Goal: Task Accomplishment & Management: Complete application form

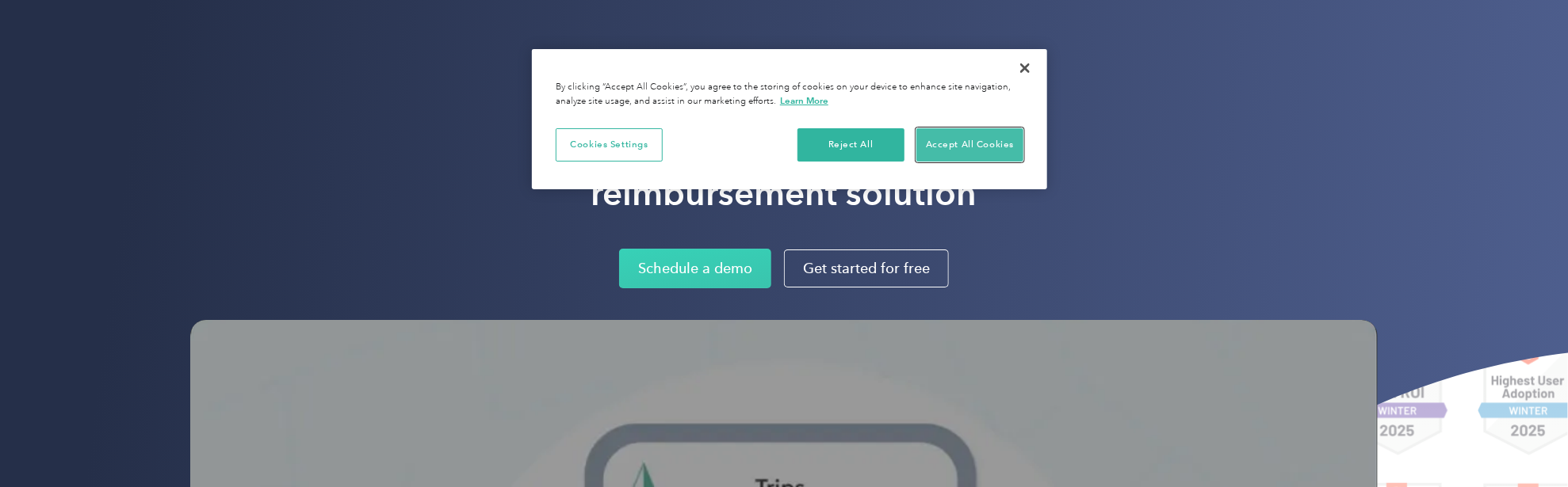
click at [962, 144] on button "Accept All Cookies" at bounding box center [970, 144] width 107 height 33
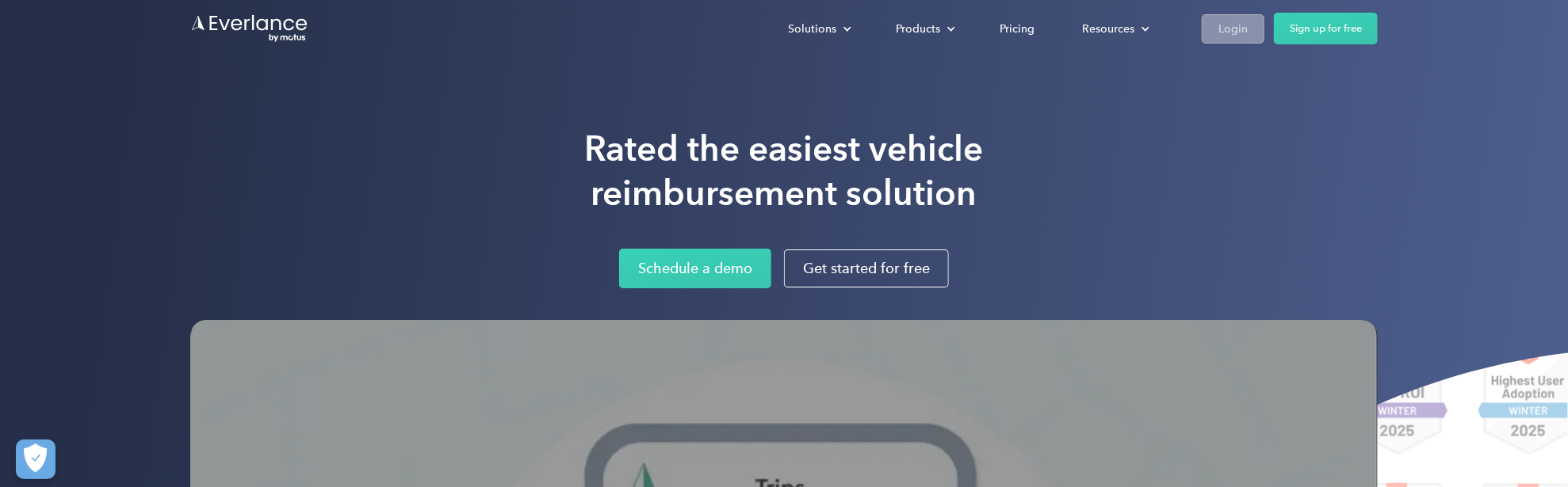
click at [1238, 36] on div "Login" at bounding box center [1232, 29] width 29 height 20
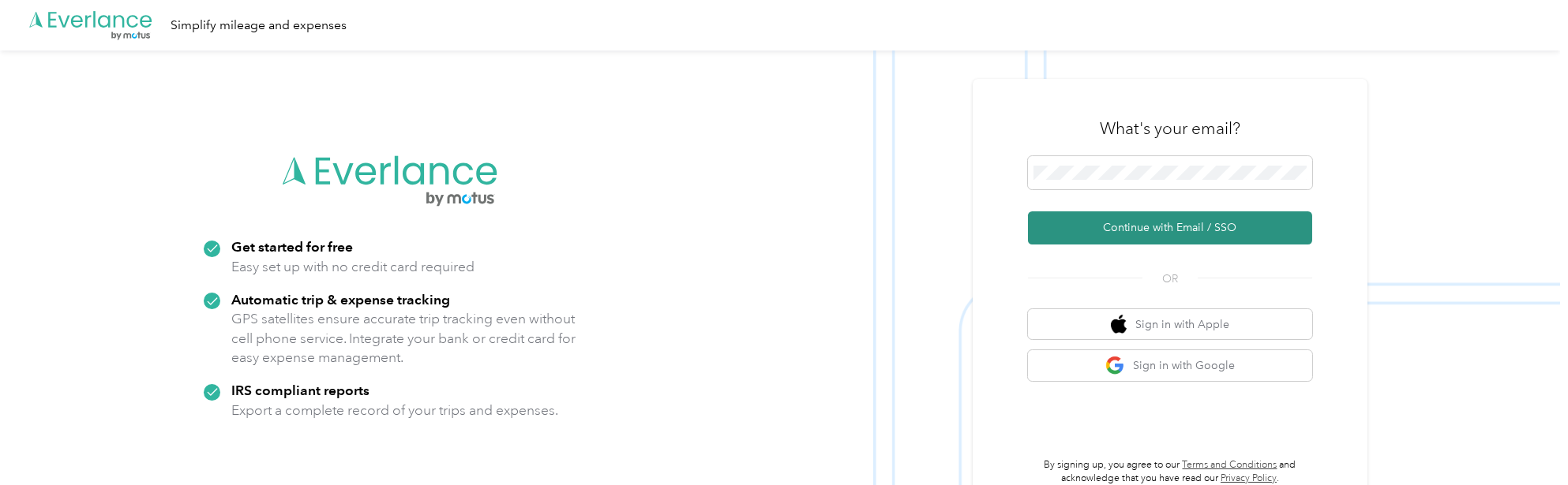
click at [1153, 232] on button "Continue with Email / SSO" at bounding box center [1171, 227] width 284 height 33
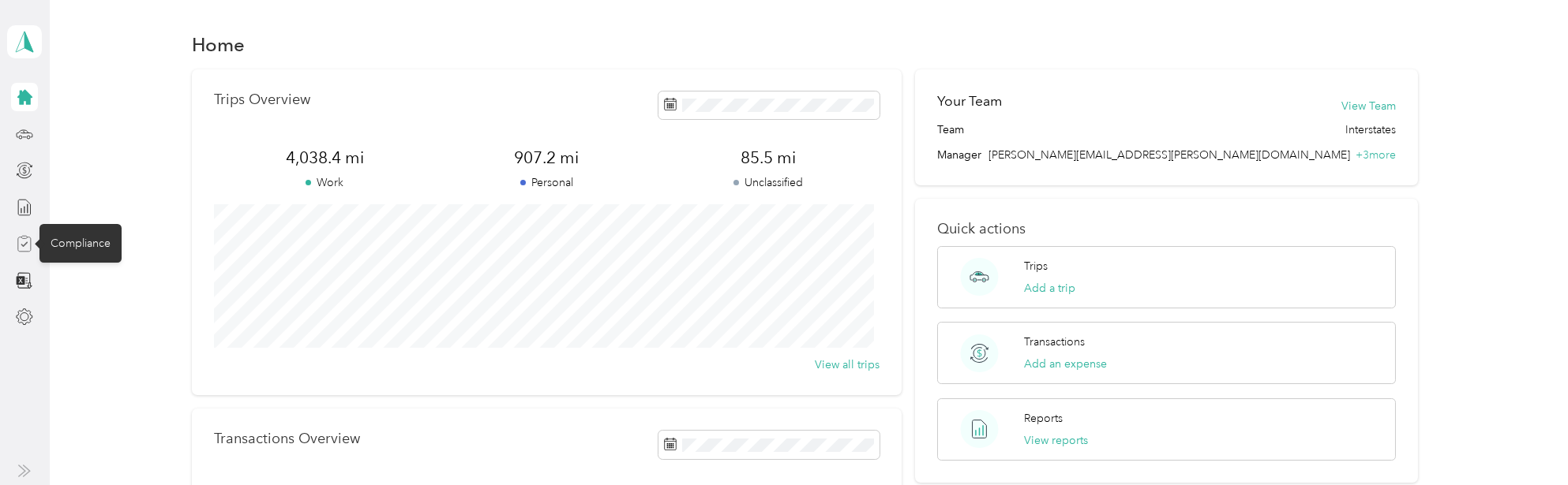
click at [20, 237] on icon at bounding box center [25, 244] width 18 height 18
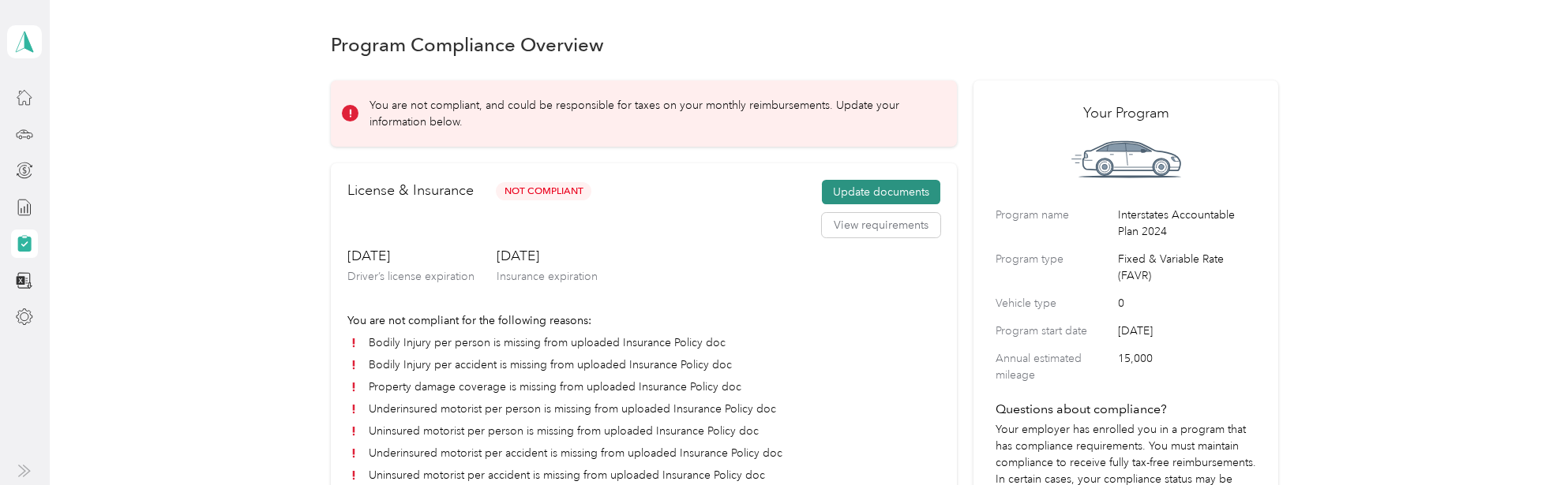
scroll to position [118, 0]
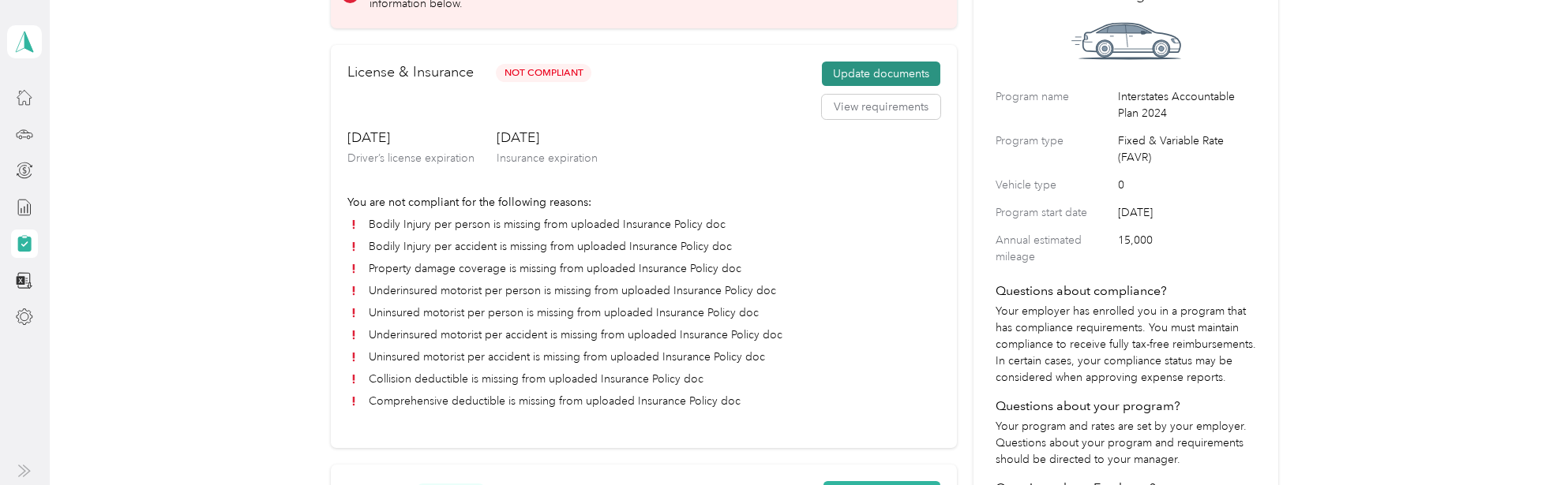
click at [844, 76] on button "Update documents" at bounding box center [881, 74] width 118 height 25
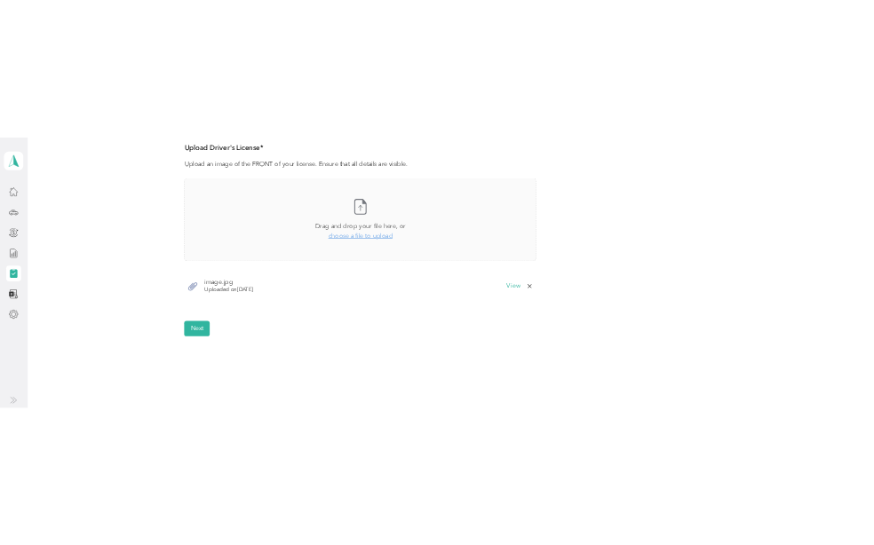
scroll to position [482, 0]
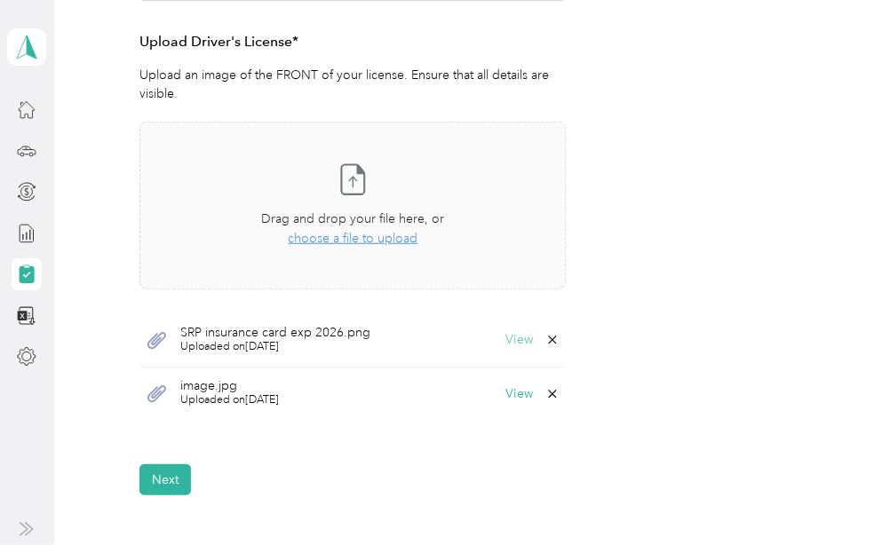
click at [506, 338] on button "View" at bounding box center [519, 340] width 28 height 12
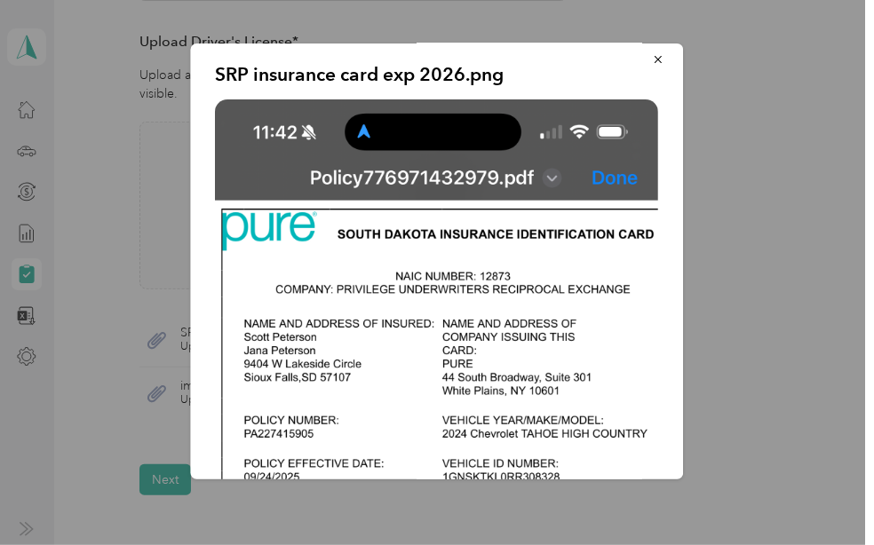
scroll to position [0, 0]
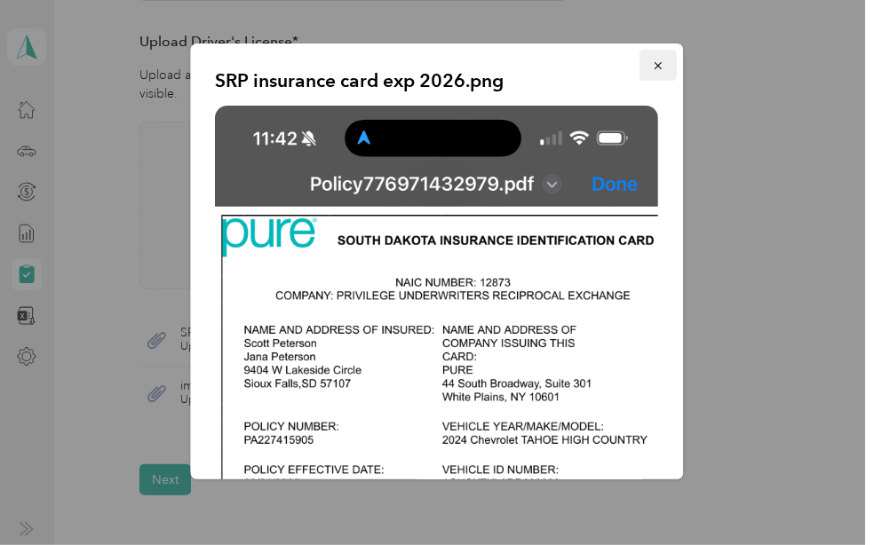
click at [653, 66] on icon "button" at bounding box center [659, 66] width 12 height 12
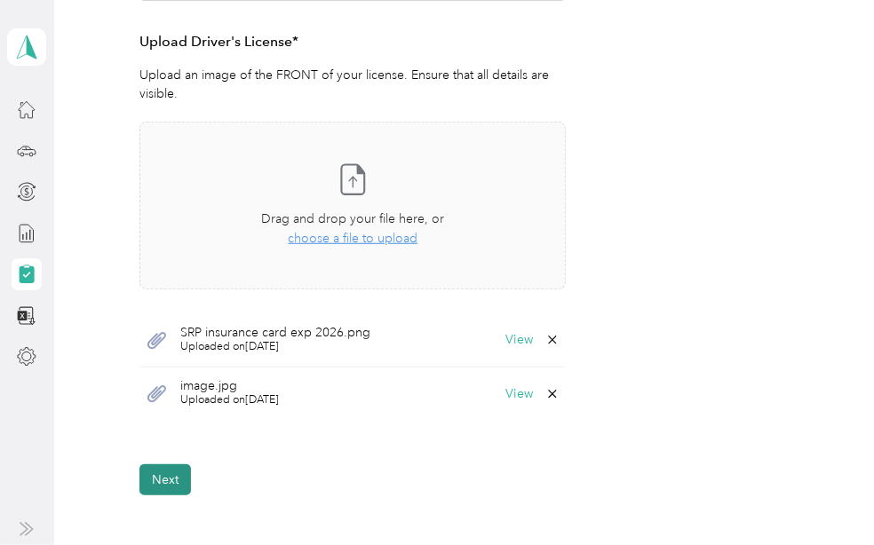
click at [174, 483] on button "Next" at bounding box center [165, 480] width 52 height 31
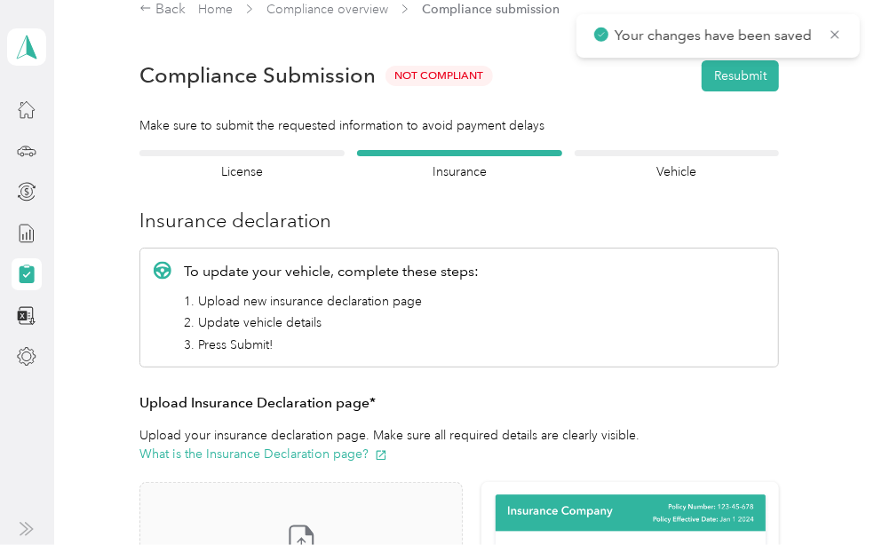
scroll to position [21, 0]
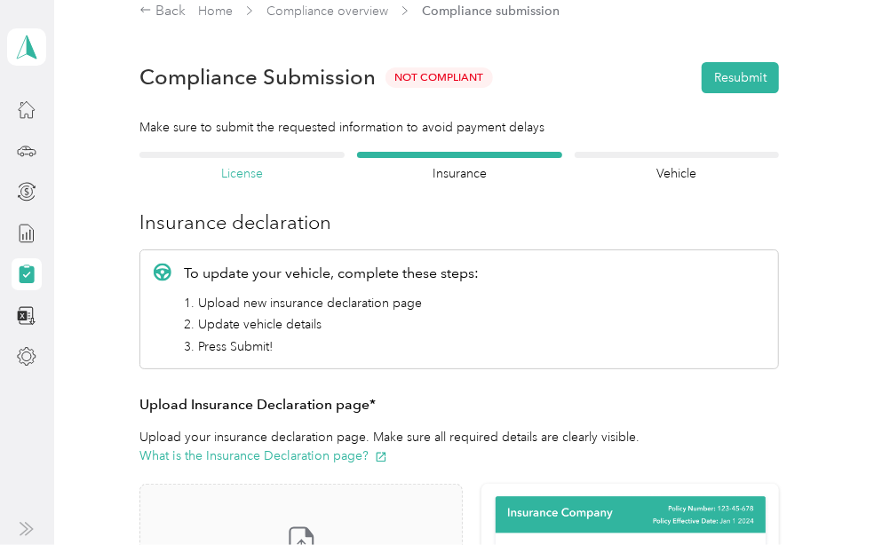
click at [245, 177] on h4 "License" at bounding box center [241, 173] width 205 height 19
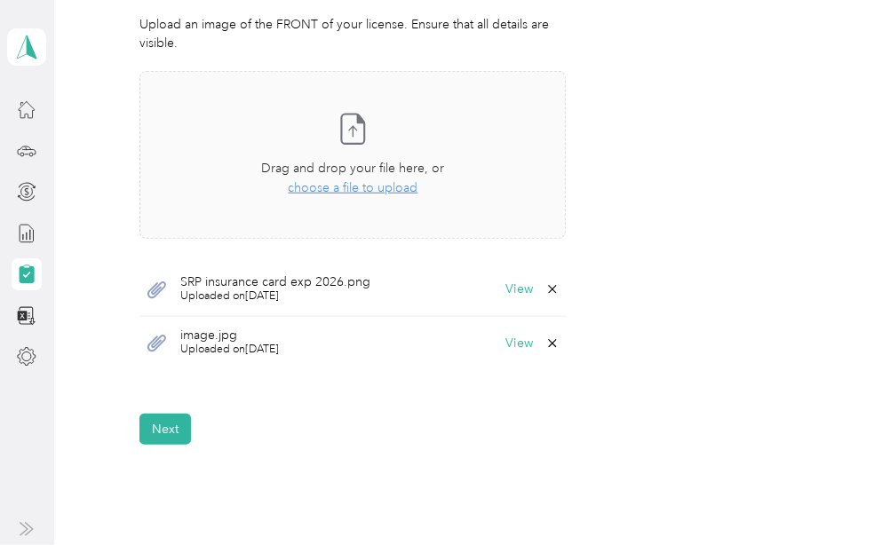
scroll to position [554, 0]
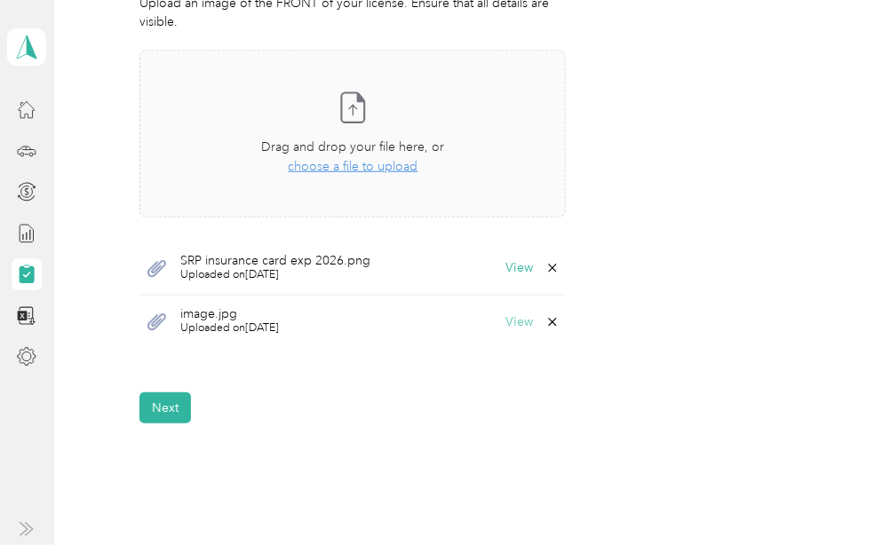
click at [518, 325] on button "View" at bounding box center [519, 322] width 28 height 12
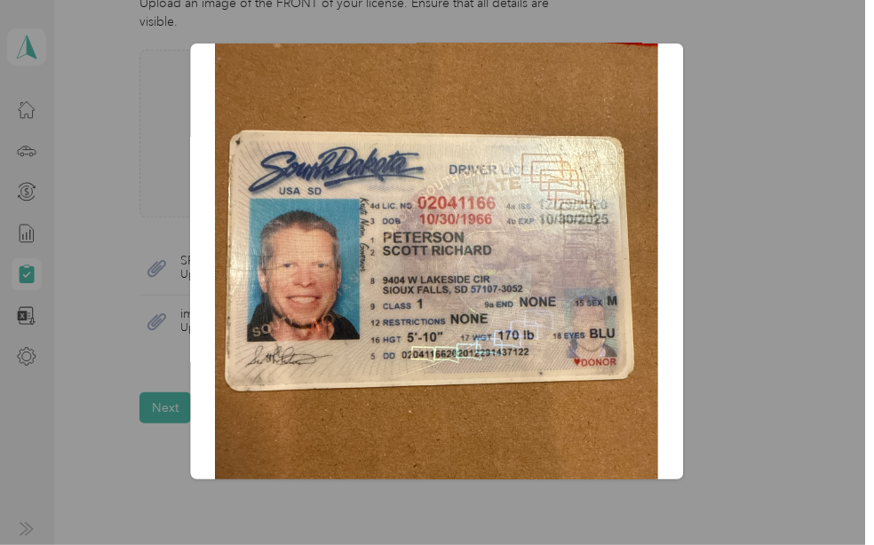
scroll to position [0, 0]
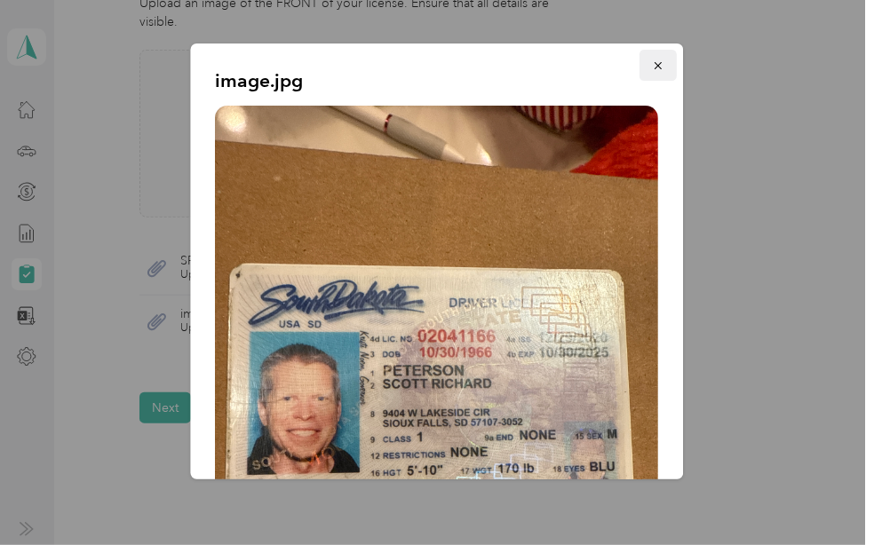
click at [653, 66] on icon "button" at bounding box center [659, 66] width 12 height 12
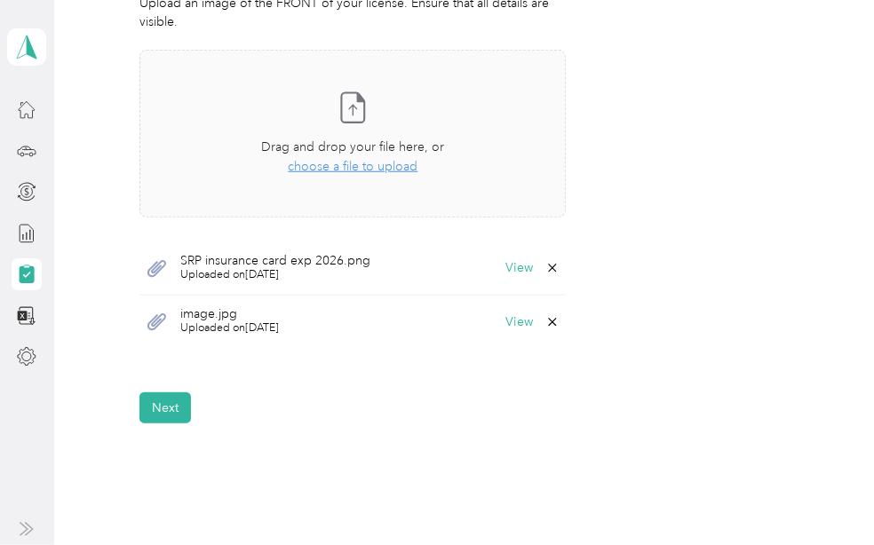
click at [549, 265] on icon at bounding box center [553, 269] width 8 height 8
click at [504, 280] on button "Yes" at bounding box center [501, 280] width 35 height 28
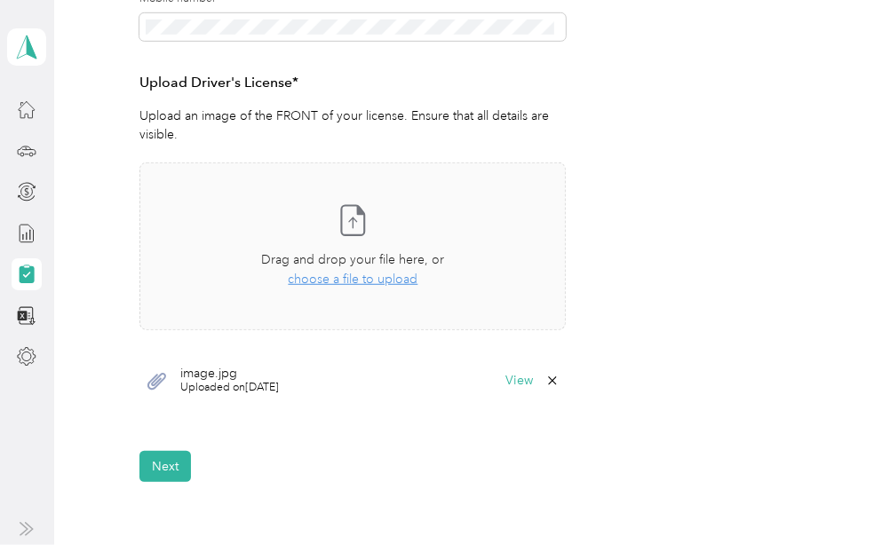
scroll to position [421, 0]
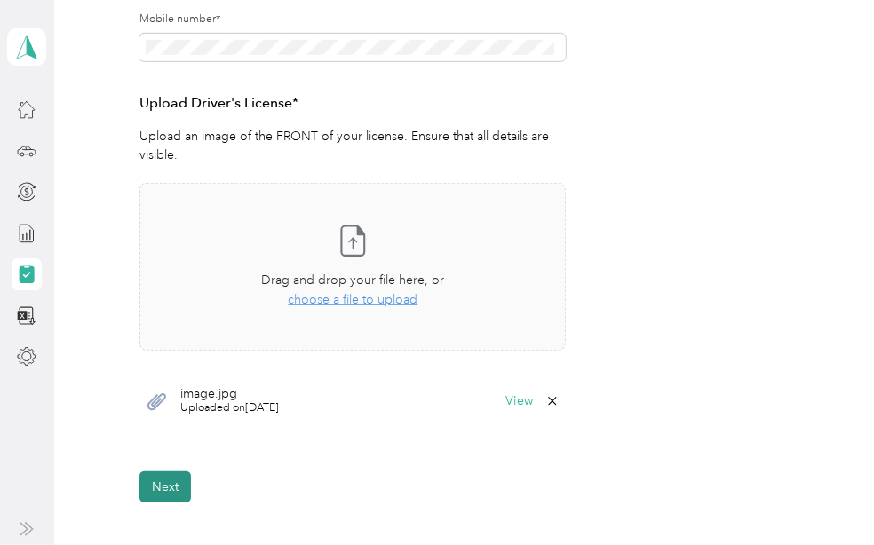
click at [176, 483] on button "Next" at bounding box center [165, 487] width 52 height 31
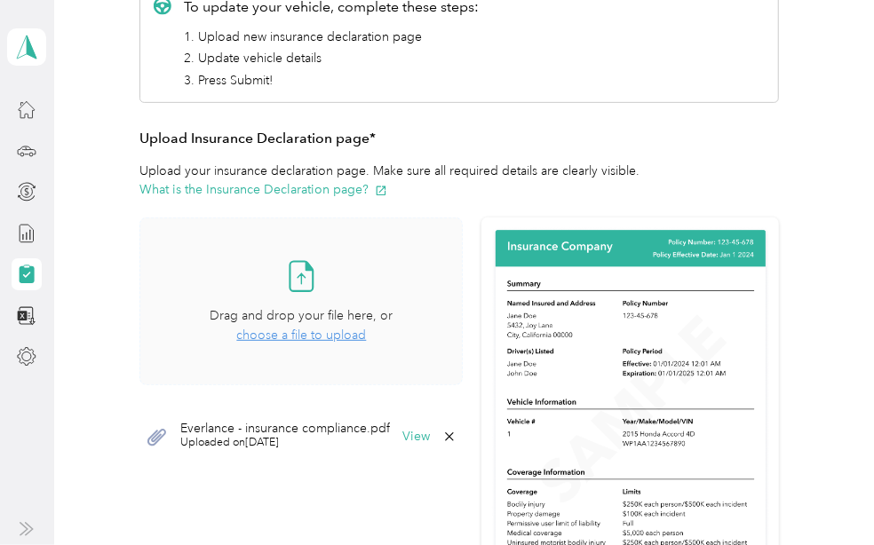
scroll to position [421, 0]
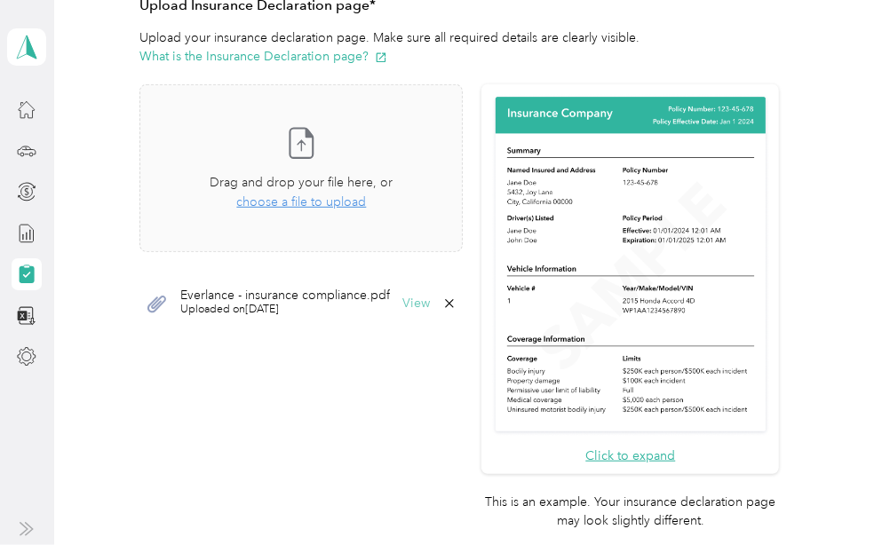
click at [406, 300] on button "View" at bounding box center [416, 304] width 28 height 12
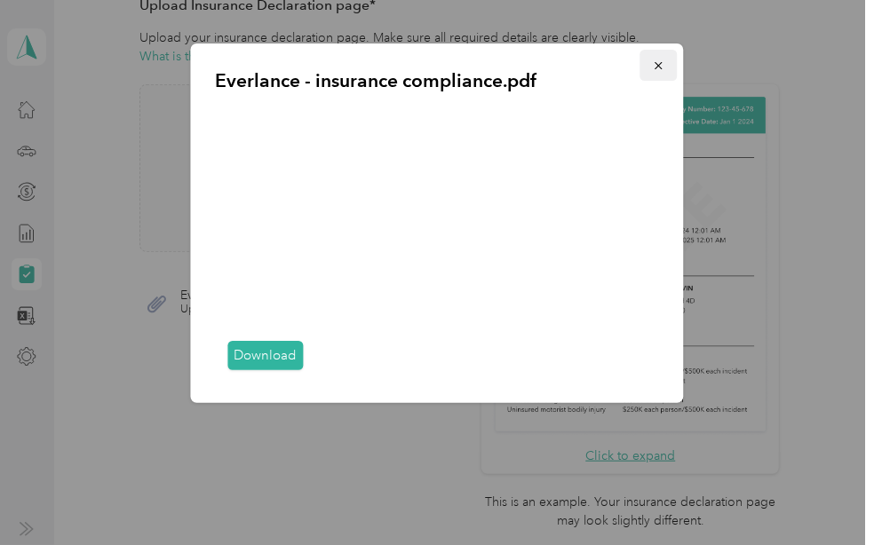
click at [655, 64] on icon "button" at bounding box center [659, 66] width 12 height 12
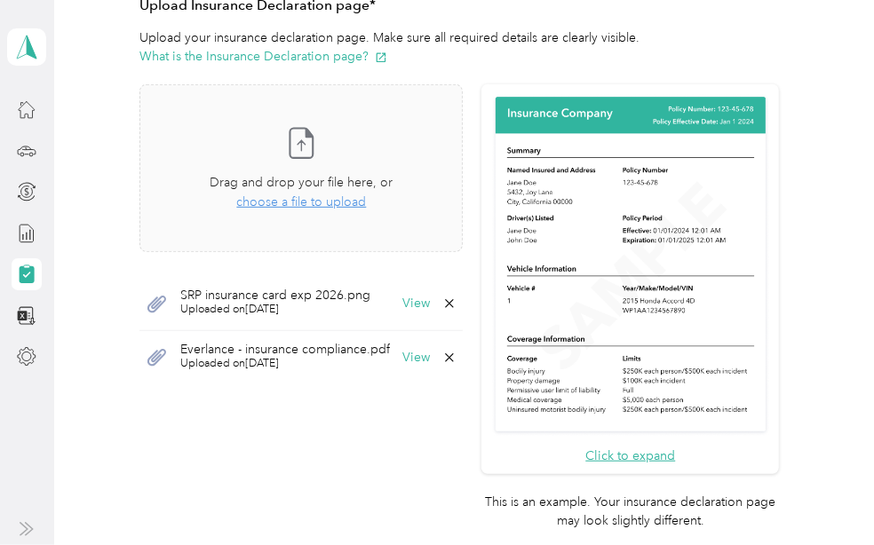
scroll to position [554, 0]
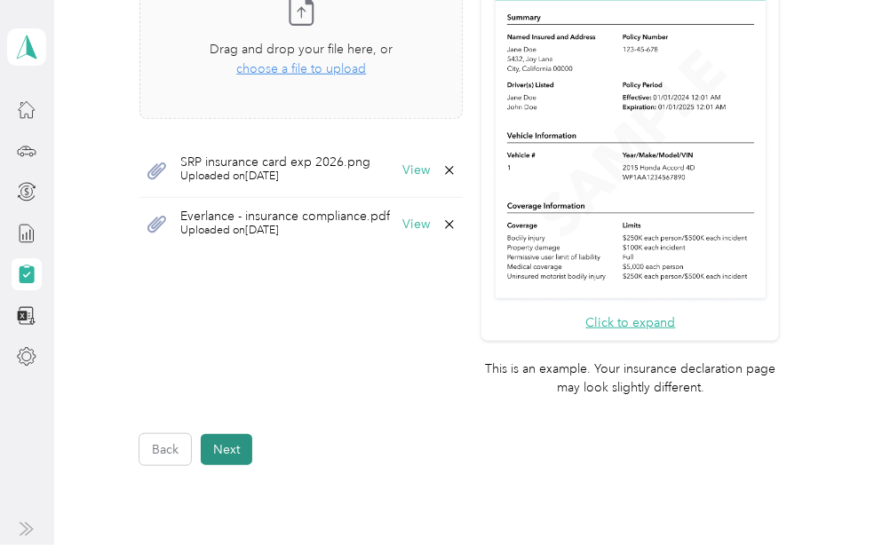
click at [230, 434] on button "Next" at bounding box center [227, 449] width 52 height 31
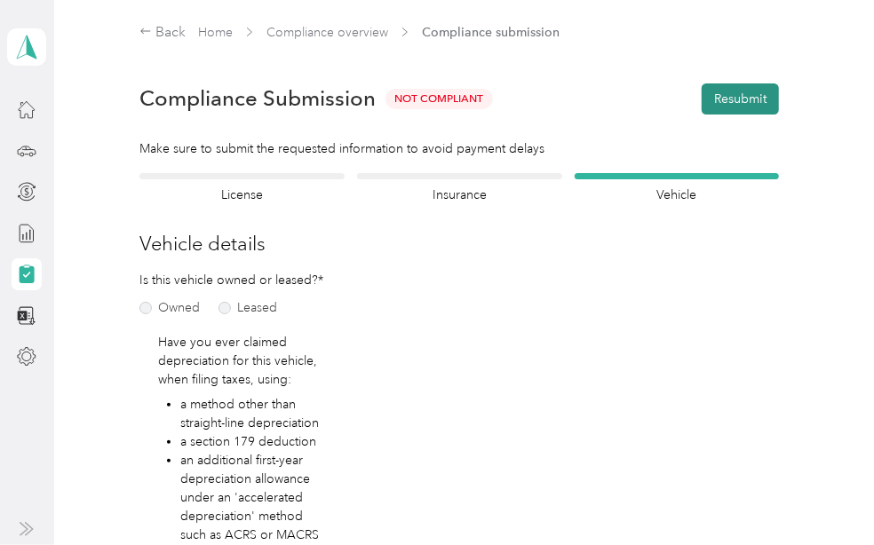
click at [719, 103] on button "Resubmit" at bounding box center [740, 99] width 77 height 31
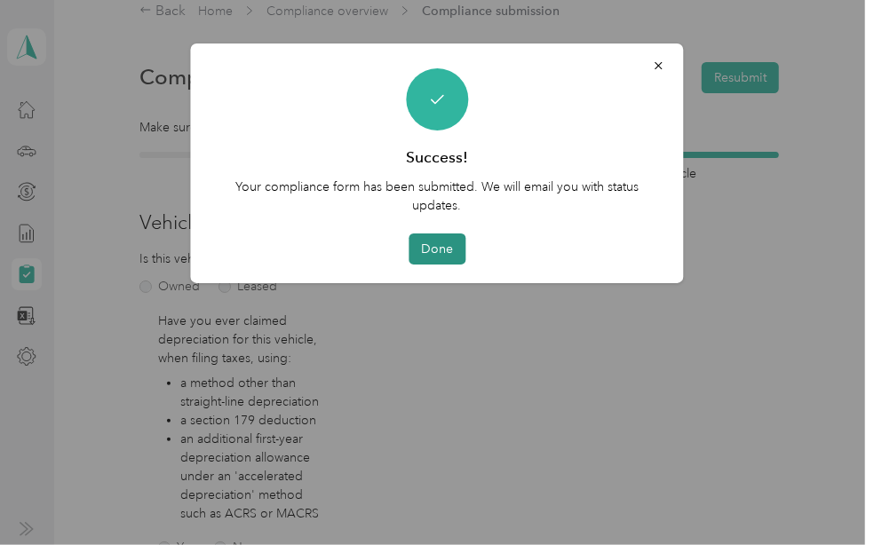
click at [442, 259] on button "Done" at bounding box center [437, 249] width 57 height 31
